Goal: Transaction & Acquisition: Obtain resource

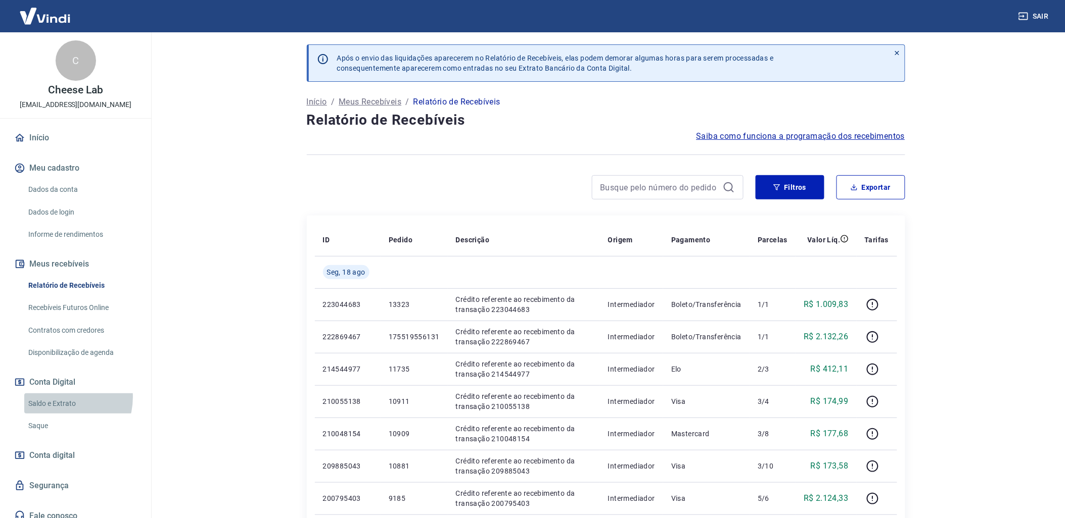
click at [57, 398] on link "Saldo e Extrato" at bounding box center [81, 404] width 115 height 21
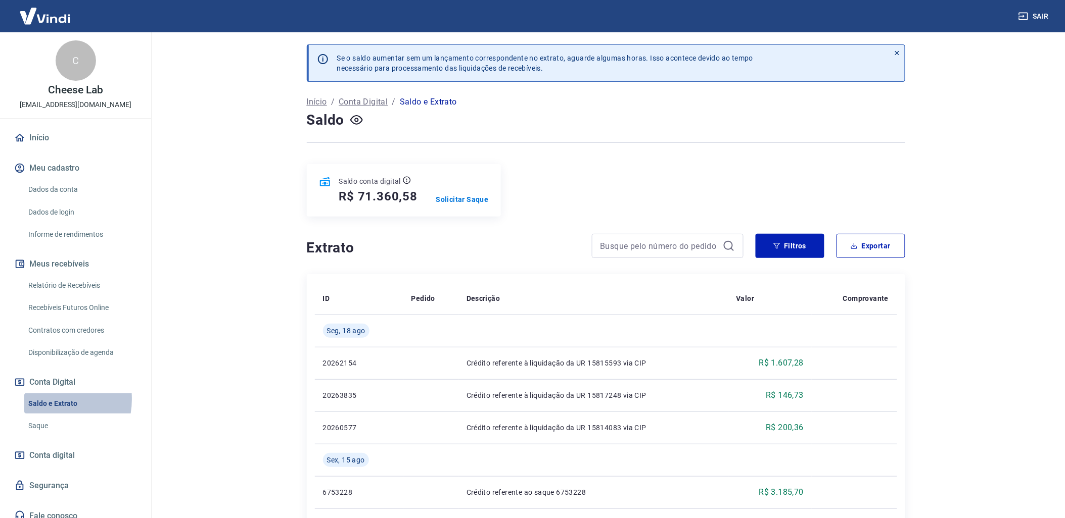
click at [44, 399] on link "Saldo e Extrato" at bounding box center [81, 404] width 115 height 21
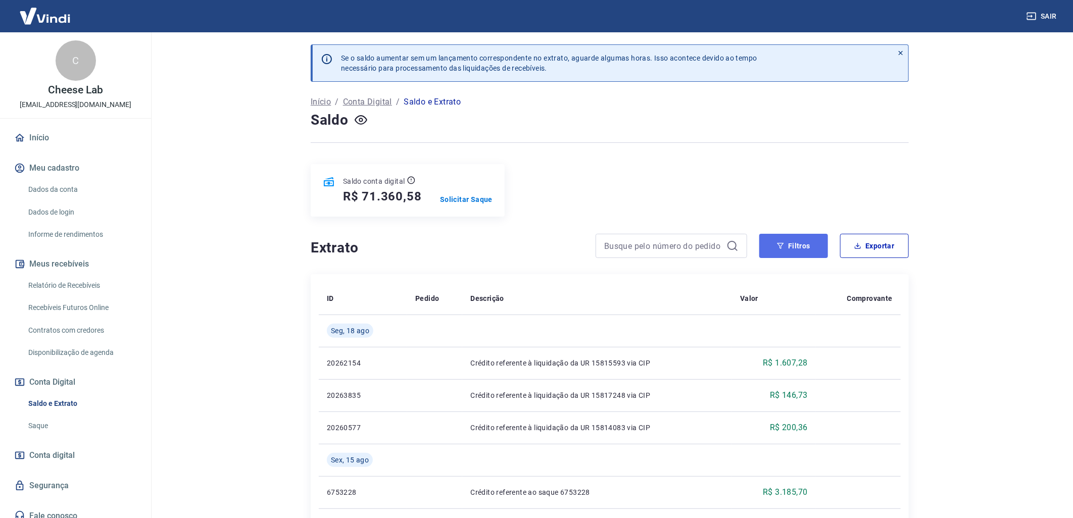
click at [794, 258] on button "Filtros" at bounding box center [794, 246] width 69 height 24
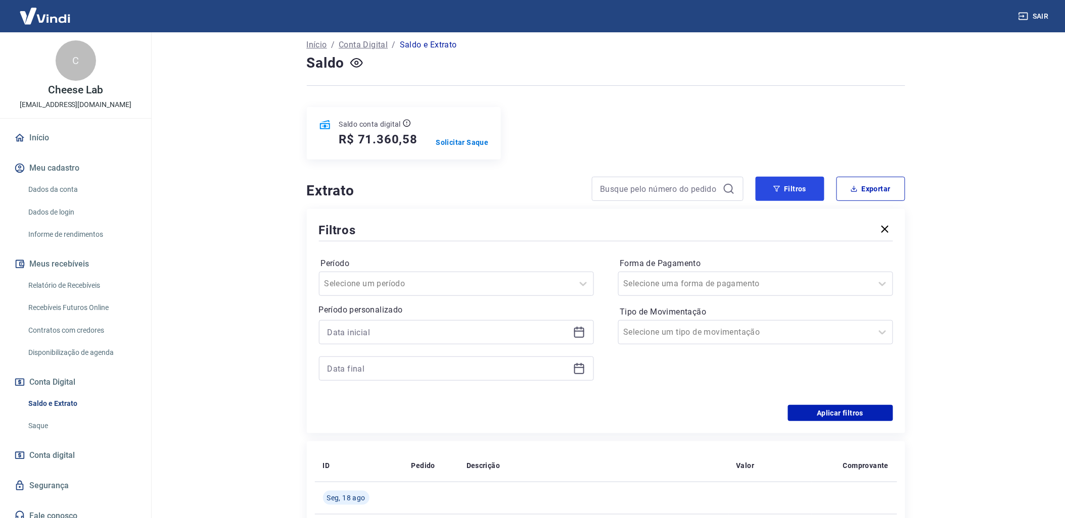
scroll to position [112, 0]
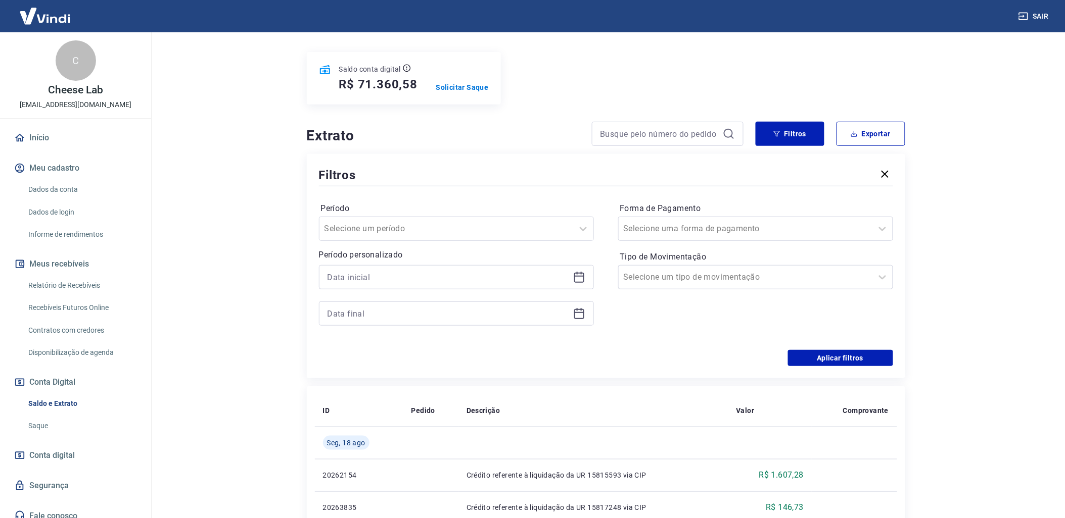
click at [578, 281] on icon at bounding box center [579, 277] width 12 height 12
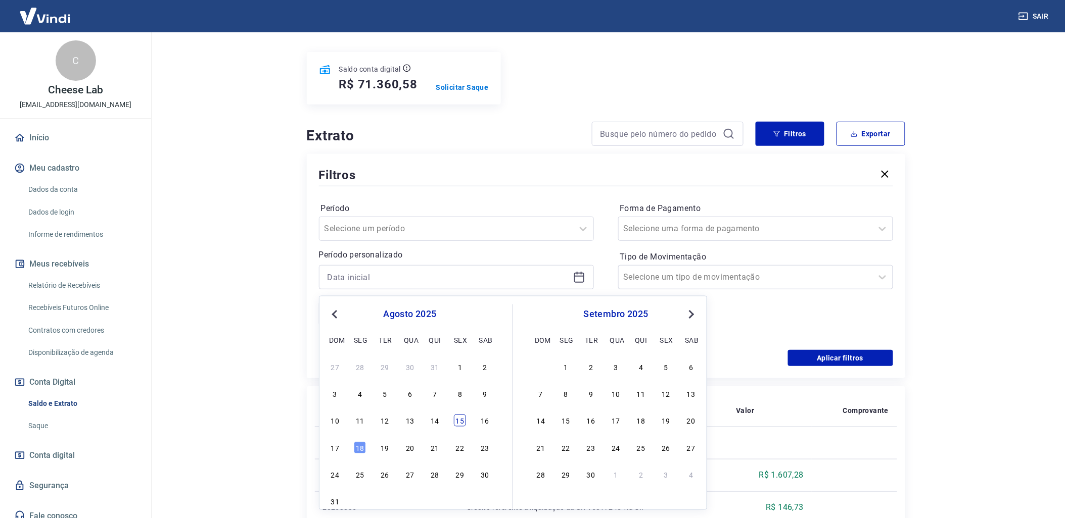
click at [462, 425] on div "15" at bounding box center [460, 421] width 12 height 12
type input "[DATE]"
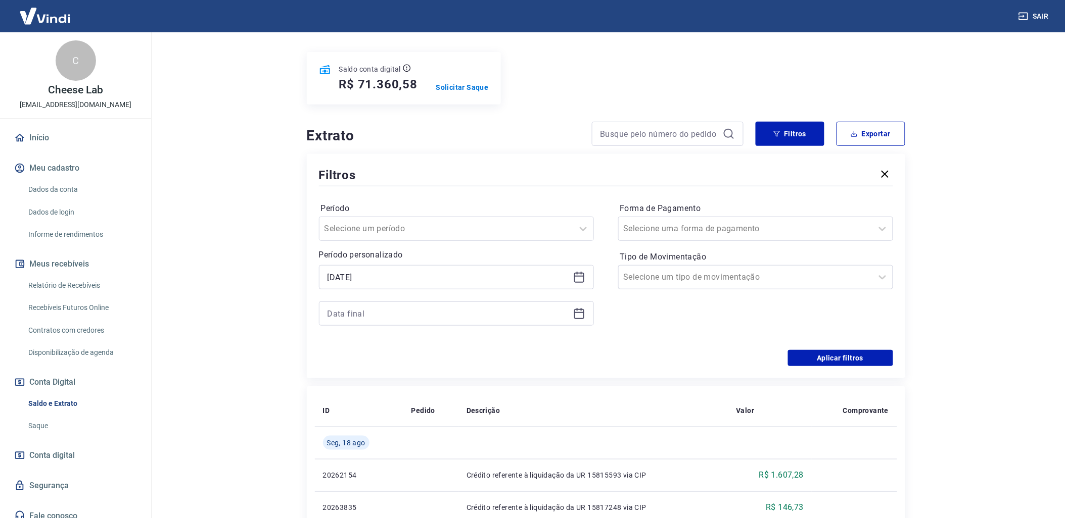
click at [579, 312] on icon at bounding box center [579, 314] width 12 height 12
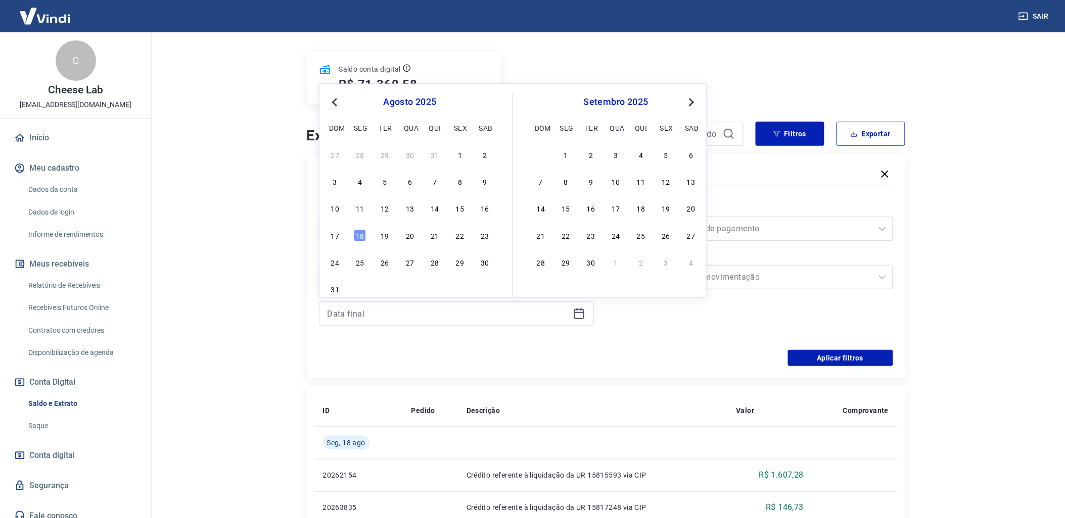
drag, startPoint x: 329, startPoint y: 234, endPoint x: 630, endPoint y: 385, distance: 336.3
click at [329, 234] on div "17" at bounding box center [335, 235] width 12 height 12
type input "[DATE]"
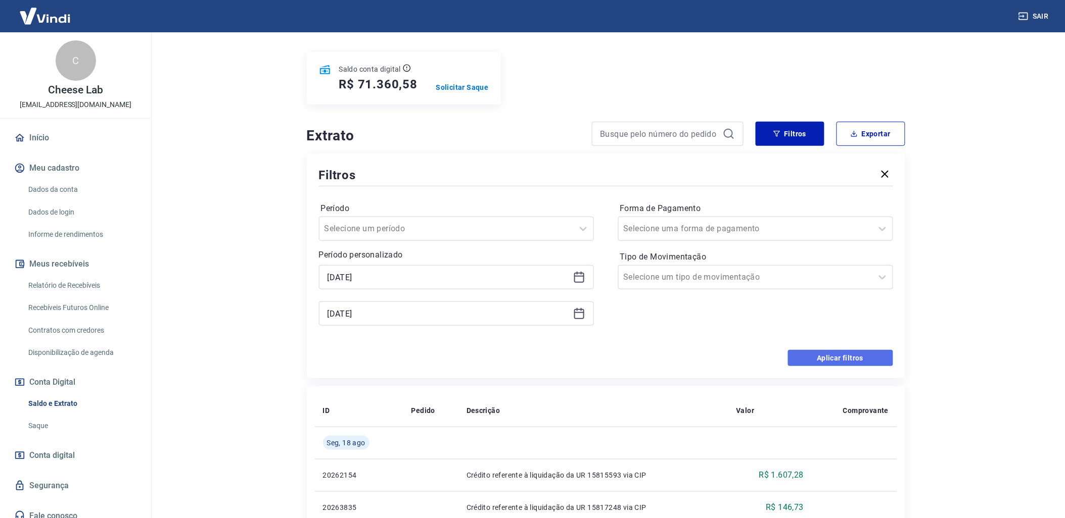
click at [801, 362] on button "Aplicar filtros" at bounding box center [840, 358] width 105 height 16
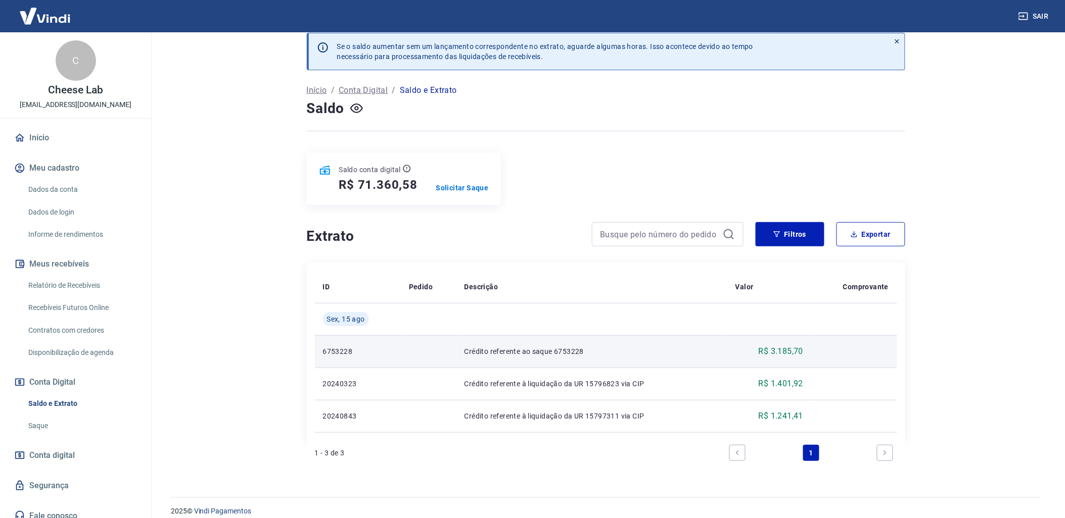
scroll to position [23, 0]
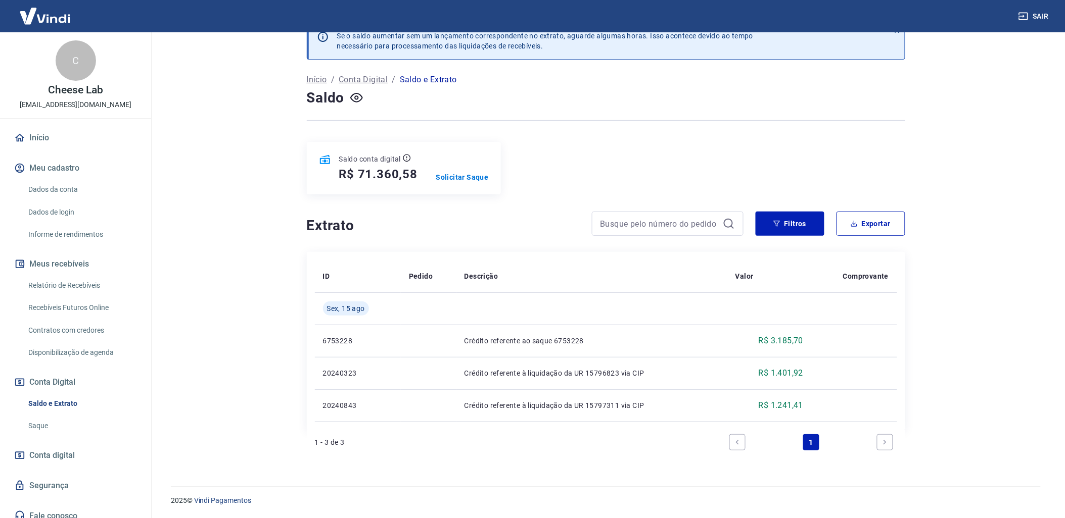
click at [82, 291] on link "Relatório de Recebíveis" at bounding box center [81, 285] width 115 height 21
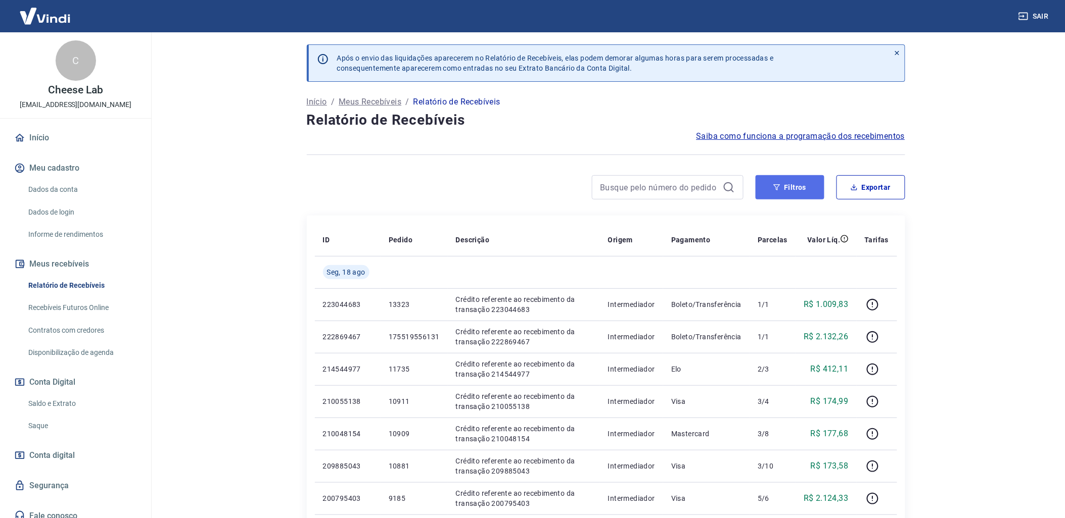
click at [792, 186] on button "Filtros" at bounding box center [789, 187] width 69 height 24
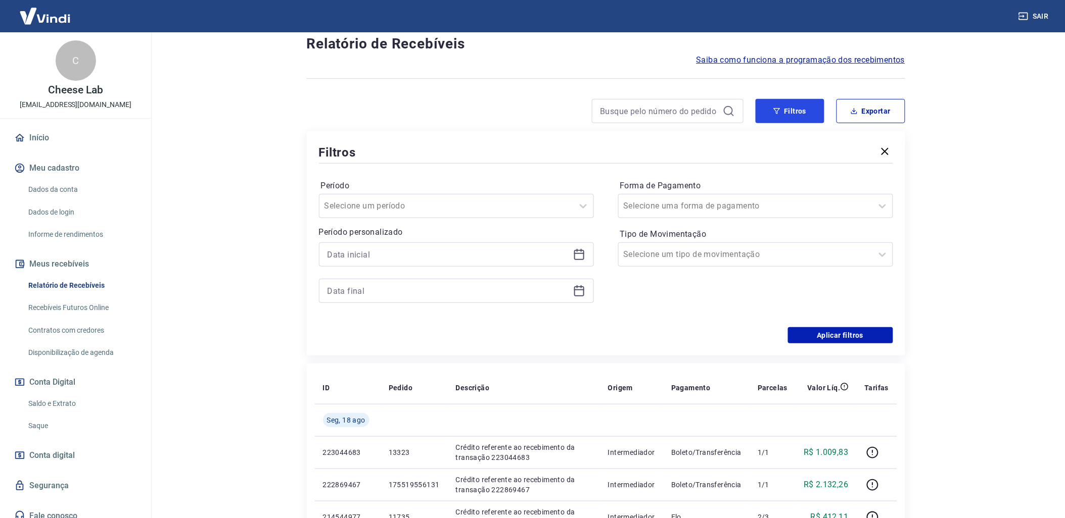
scroll to position [112, 0]
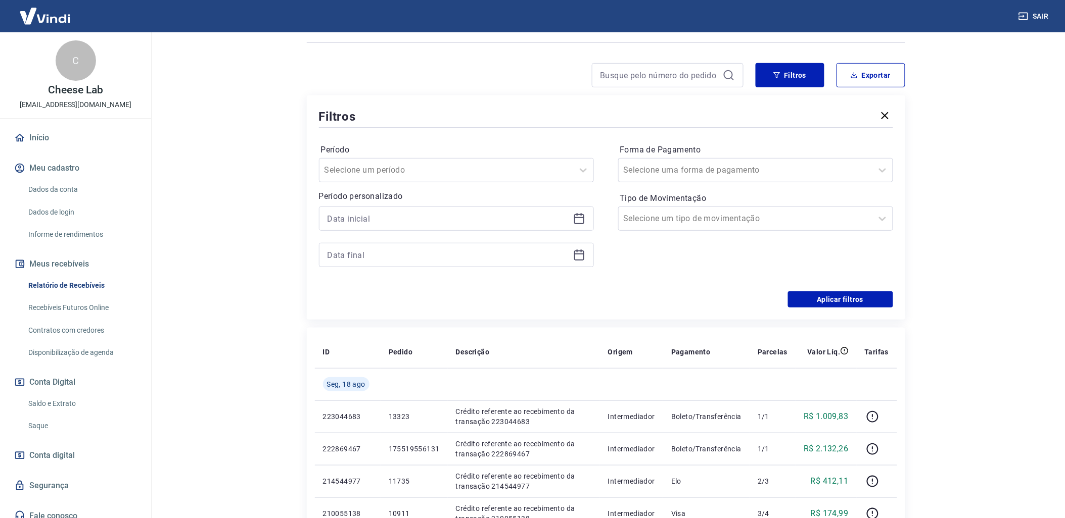
click at [578, 228] on div at bounding box center [456, 219] width 275 height 24
click at [577, 223] on icon at bounding box center [579, 219] width 12 height 12
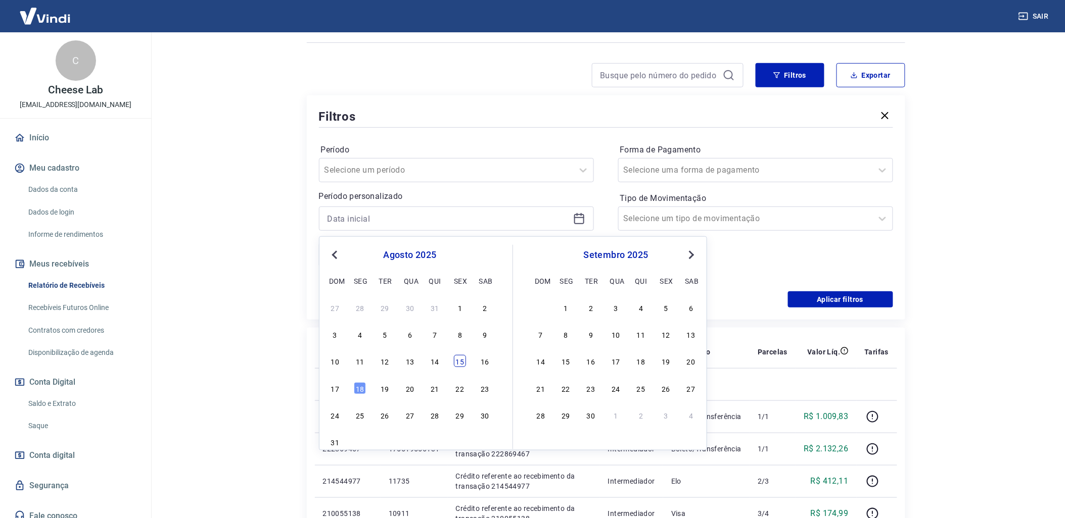
click at [460, 358] on div "15" at bounding box center [460, 361] width 12 height 12
type input "[DATE]"
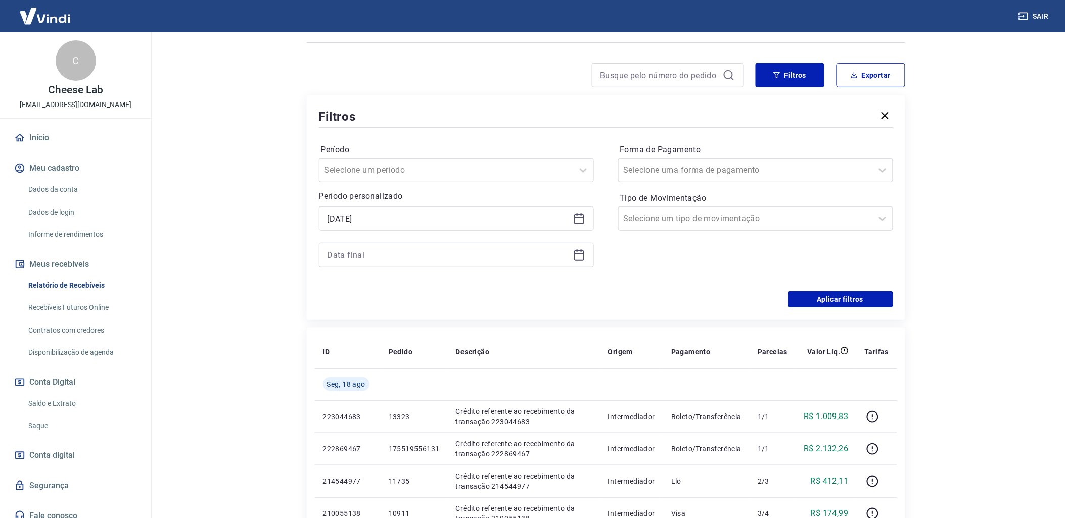
click at [573, 259] on icon at bounding box center [579, 255] width 12 height 12
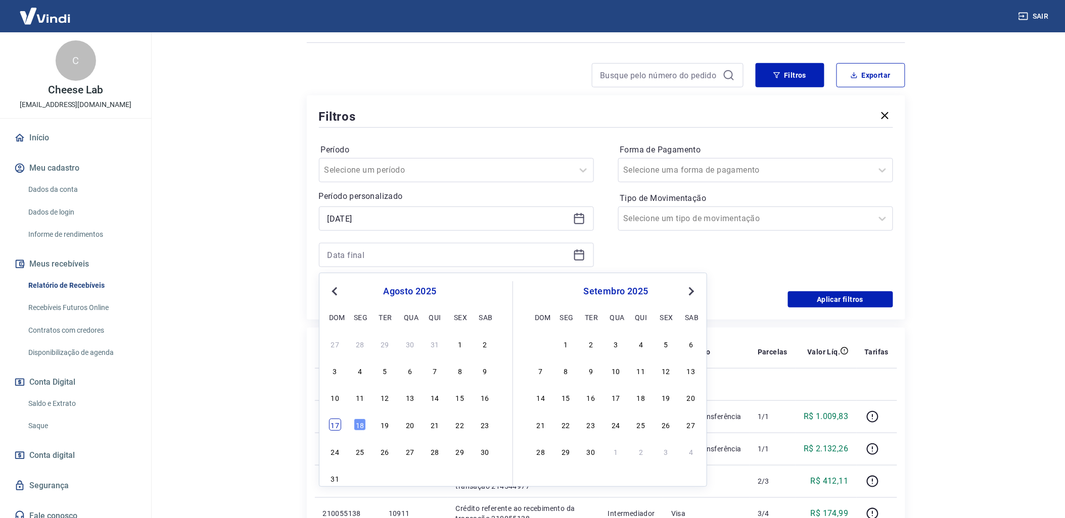
click at [333, 427] on div "17" at bounding box center [335, 425] width 12 height 12
type input "[DATE]"
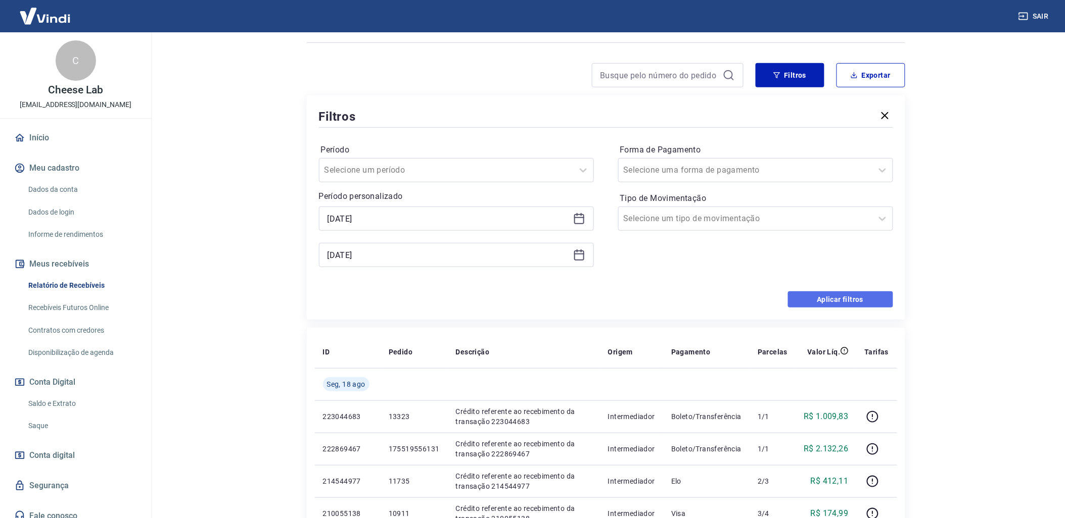
click at [830, 300] on button "Aplicar filtros" at bounding box center [840, 300] width 105 height 16
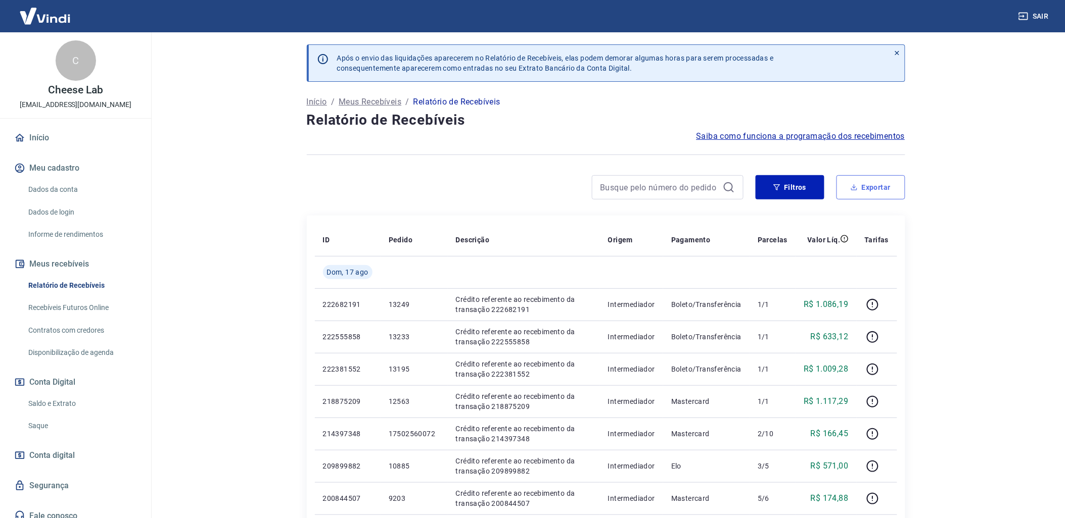
click at [851, 188] on icon "button" at bounding box center [853, 187] width 7 height 7
type input "[DATE]"
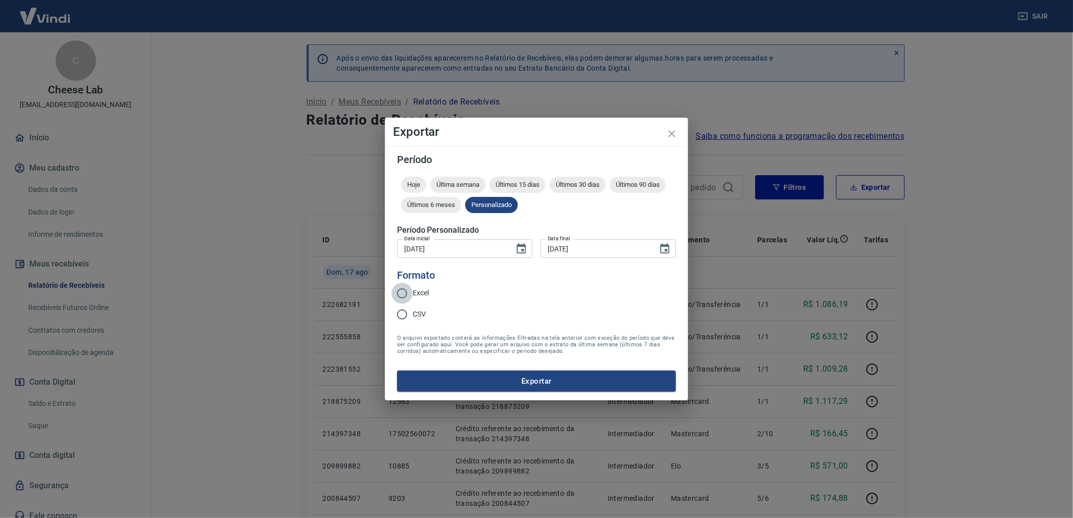
click at [405, 292] on input "Excel" at bounding box center [402, 293] width 21 height 21
radio input "true"
click at [542, 385] on button "Exportar" at bounding box center [536, 381] width 279 height 21
